Goal: Task Accomplishment & Management: Manage account settings

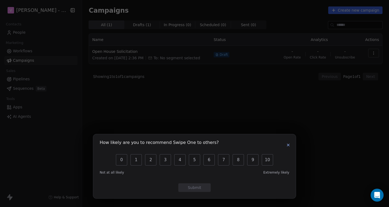
click at [285, 144] on button "button" at bounding box center [288, 145] width 6 height 6
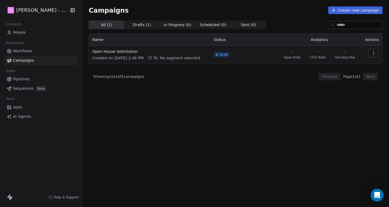
click at [25, 33] on link "People" at bounding box center [40, 32] width 73 height 9
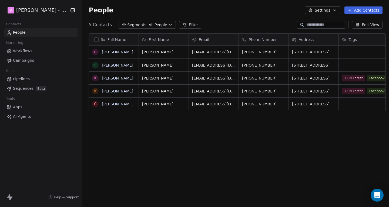
scroll to position [178, 306]
click at [116, 104] on link "[PERSON_NAME] [PERSON_NAME]" at bounding box center [134, 104] width 64 height 4
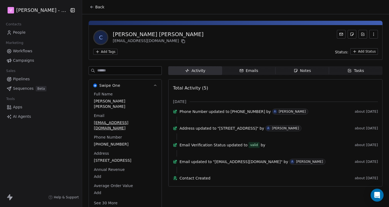
click at [95, 8] on span "Back" at bounding box center [99, 6] width 9 height 5
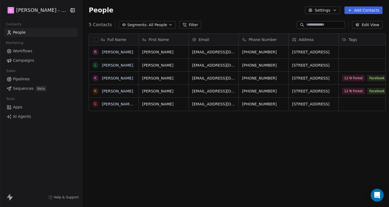
scroll to position [178, 306]
click at [107, 91] on link "[PERSON_NAME]" at bounding box center [117, 91] width 31 height 4
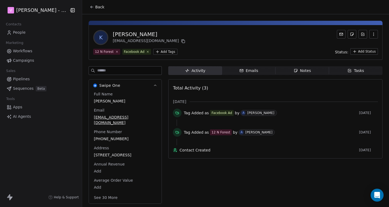
click at [304, 73] on div "Notes" at bounding box center [301, 71] width 17 height 6
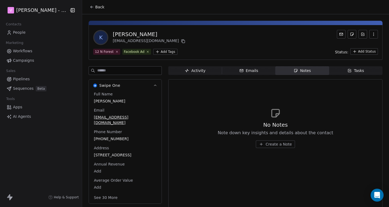
click at [277, 146] on span "Create a Note" at bounding box center [278, 144] width 26 height 5
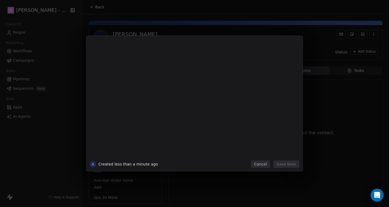
click at [264, 164] on button "Cancel" at bounding box center [260, 165] width 19 height 8
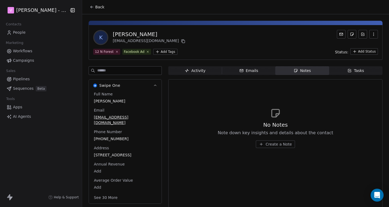
scroll to position [7, 0]
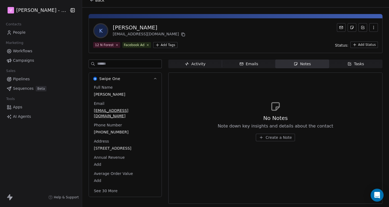
click at [185, 63] on icon "button" at bounding box center [187, 64] width 4 height 4
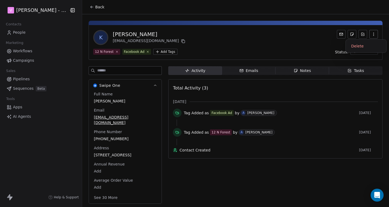
click at [371, 34] on button "button" at bounding box center [373, 34] width 9 height 9
click at [362, 70] on div "Tasks" at bounding box center [355, 71] width 17 height 6
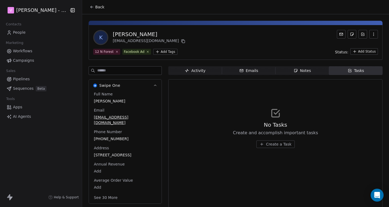
click at [298, 74] on span "Notes Notes" at bounding box center [301, 70] width 53 height 9
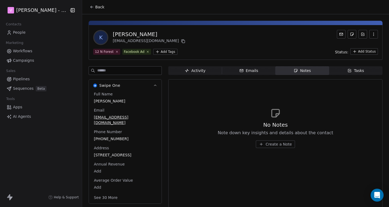
click at [278, 146] on span "Create a Note" at bounding box center [278, 144] width 26 height 5
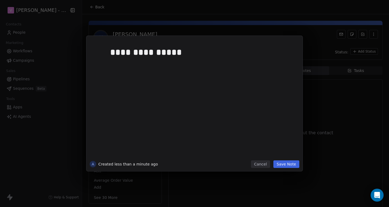
click at [292, 168] on button "Save Note" at bounding box center [286, 165] width 26 height 8
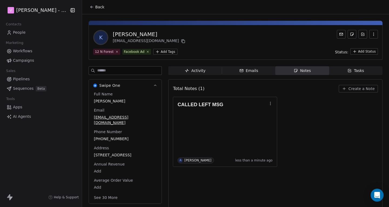
click at [95, 8] on span "Back" at bounding box center [99, 6] width 9 height 5
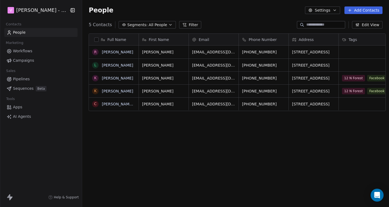
scroll to position [178, 306]
click at [113, 78] on link "[PERSON_NAME]" at bounding box center [117, 78] width 31 height 4
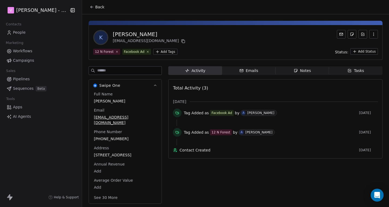
click at [296, 70] on icon "button" at bounding box center [295, 71] width 4 height 4
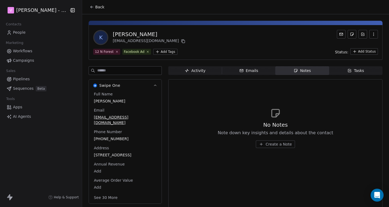
click at [278, 143] on span "Create a Note" at bounding box center [278, 144] width 26 height 5
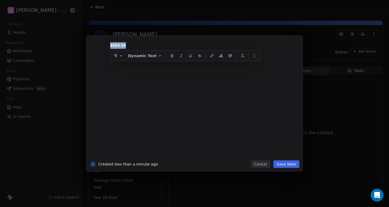
copy div "*******"
click at [285, 165] on button "Save Note" at bounding box center [286, 165] width 26 height 8
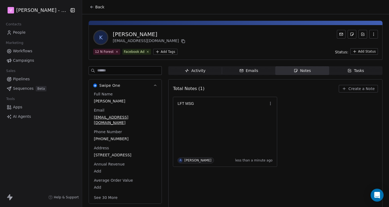
click at [95, 8] on span "Back" at bounding box center [99, 6] width 9 height 5
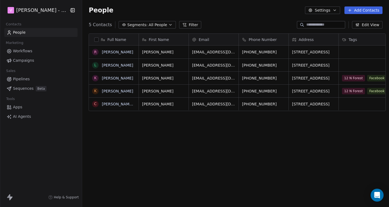
scroll to position [178, 306]
click at [109, 66] on link "[PERSON_NAME]" at bounding box center [117, 65] width 31 height 4
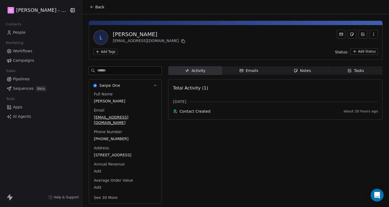
click at [300, 71] on div "Notes" at bounding box center [301, 71] width 17 height 6
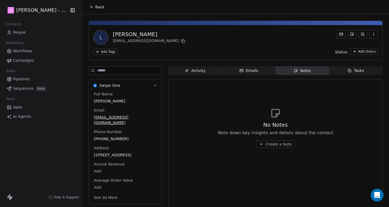
click at [272, 145] on span "Create a Note" at bounding box center [278, 144] width 26 height 5
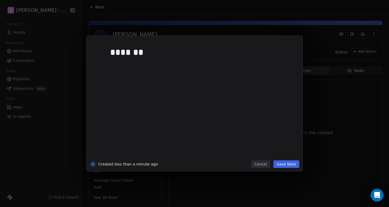
click at [292, 164] on button "Save Note" at bounding box center [286, 165] width 26 height 8
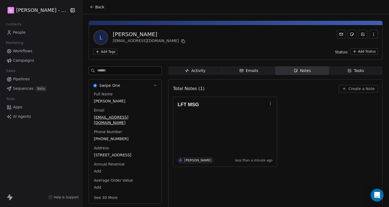
click at [95, 7] on span "Back" at bounding box center [99, 6] width 9 height 5
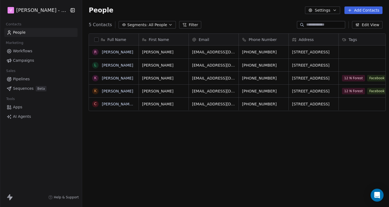
scroll to position [178, 306]
click at [115, 53] on link "[PERSON_NAME]" at bounding box center [117, 52] width 31 height 4
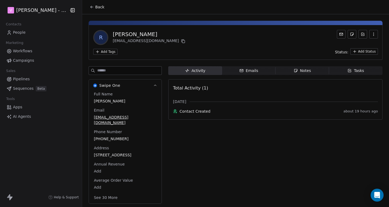
click at [95, 8] on span "Back" at bounding box center [99, 6] width 9 height 5
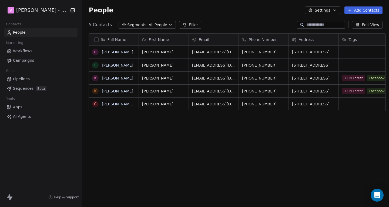
scroll to position [178, 306]
click at [118, 52] on link "[PERSON_NAME]" at bounding box center [117, 52] width 31 height 4
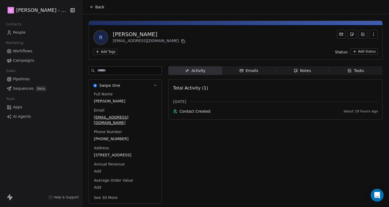
click at [374, 36] on button "button" at bounding box center [373, 34] width 9 height 9
click at [361, 48] on div "Delete" at bounding box center [366, 46] width 36 height 9
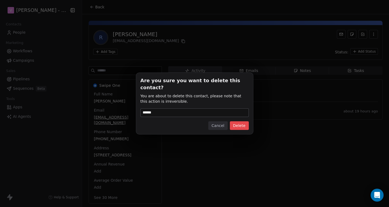
type input "******"
click at [240, 123] on button "Delete" at bounding box center [239, 125] width 19 height 9
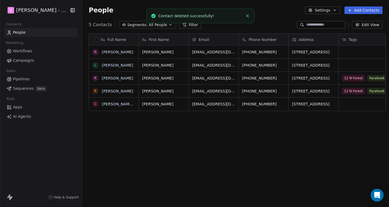
scroll to position [178, 306]
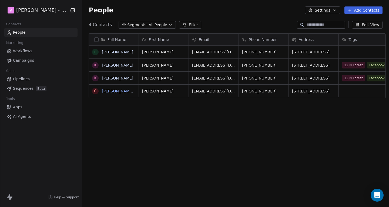
click at [121, 90] on link "[PERSON_NAME] [PERSON_NAME]" at bounding box center [134, 91] width 64 height 4
